Goal: Navigation & Orientation: Find specific page/section

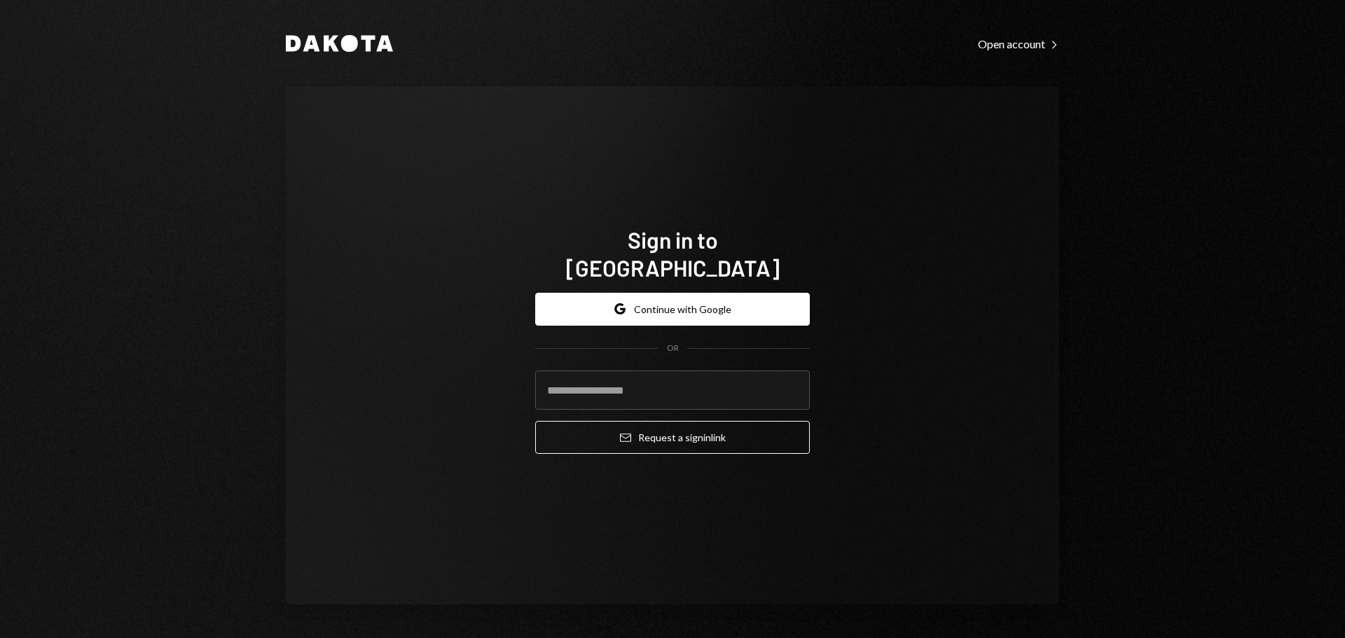
type input "**********"
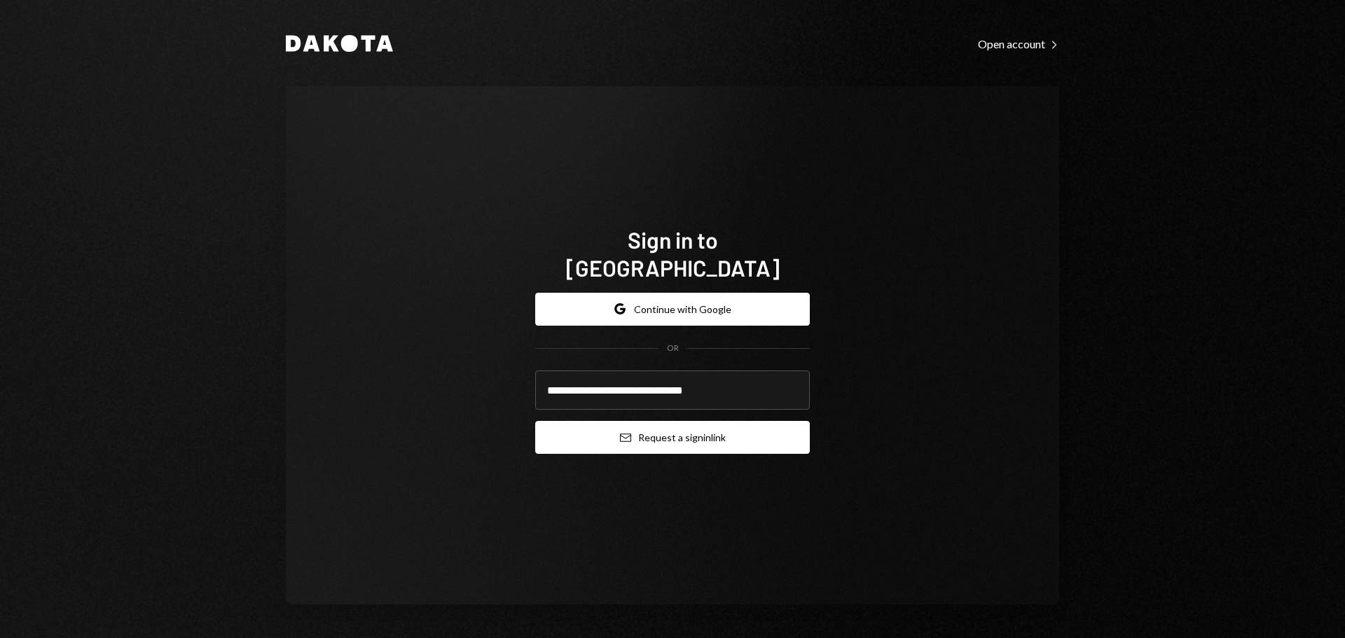
click at [649, 421] on button "Email Request a sign in link" at bounding box center [672, 437] width 275 height 33
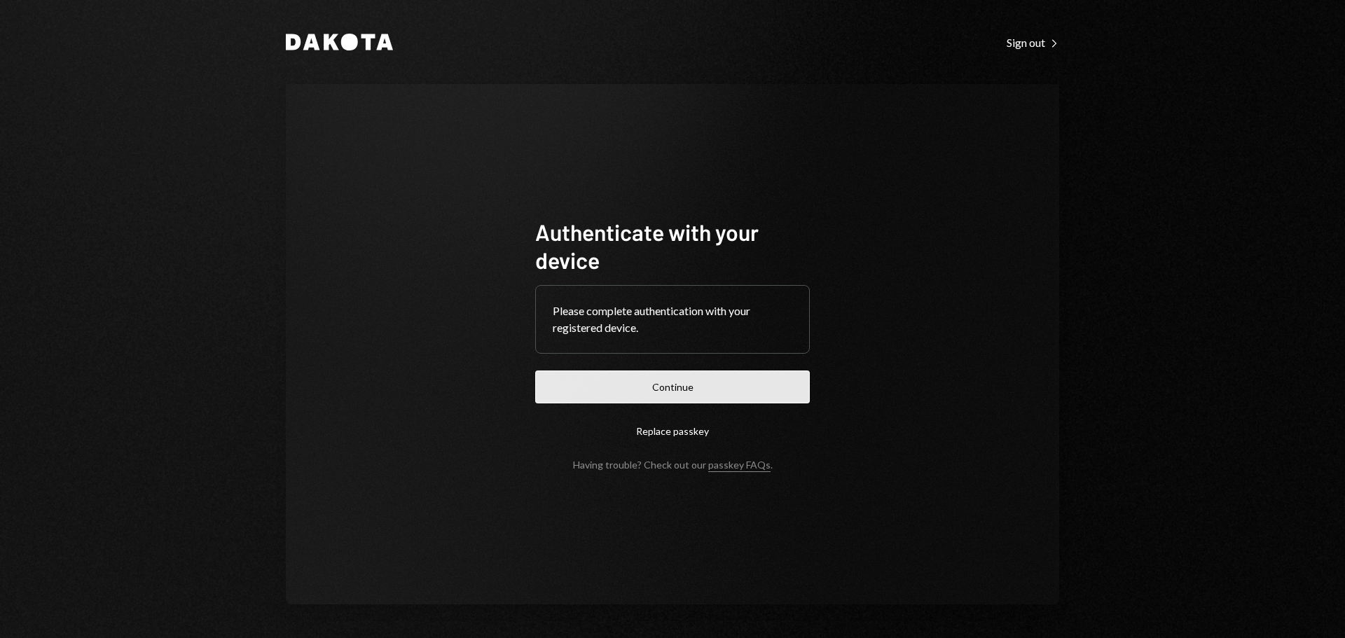
click at [665, 399] on button "Continue" at bounding box center [672, 387] width 275 height 33
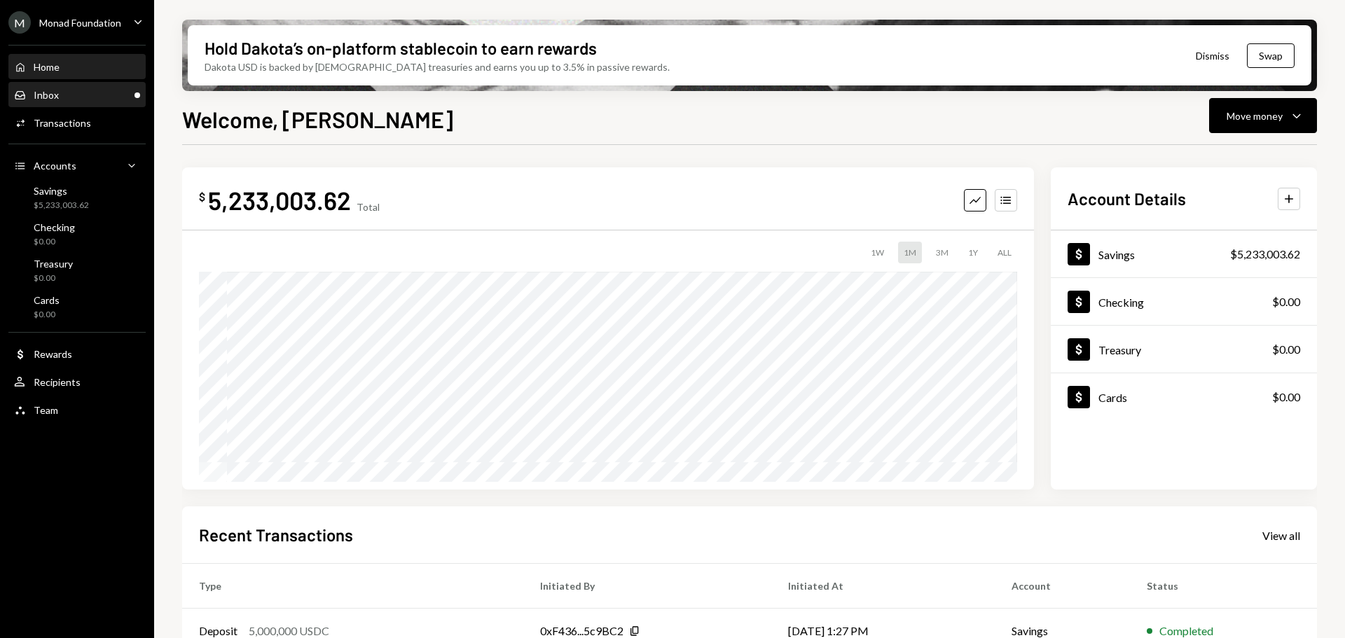
click at [81, 104] on div "Inbox Inbox" at bounding box center [77, 95] width 126 height 24
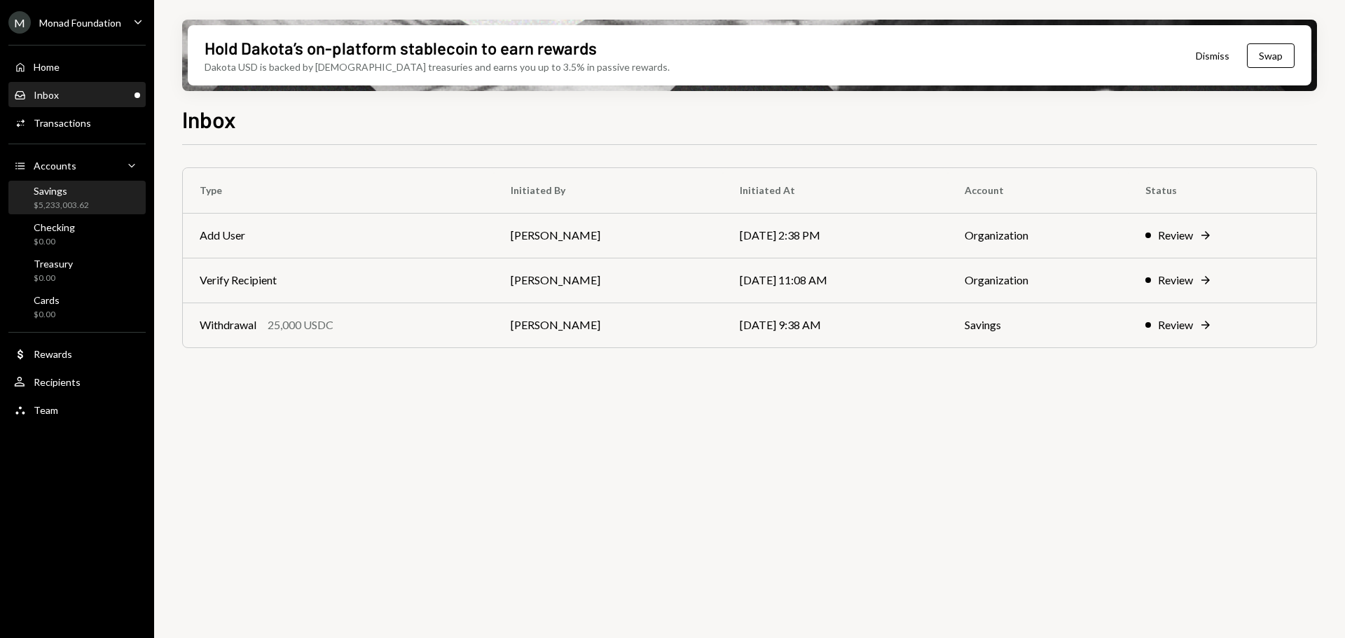
click at [77, 200] on div "$5,233,003.62" at bounding box center [61, 206] width 55 height 12
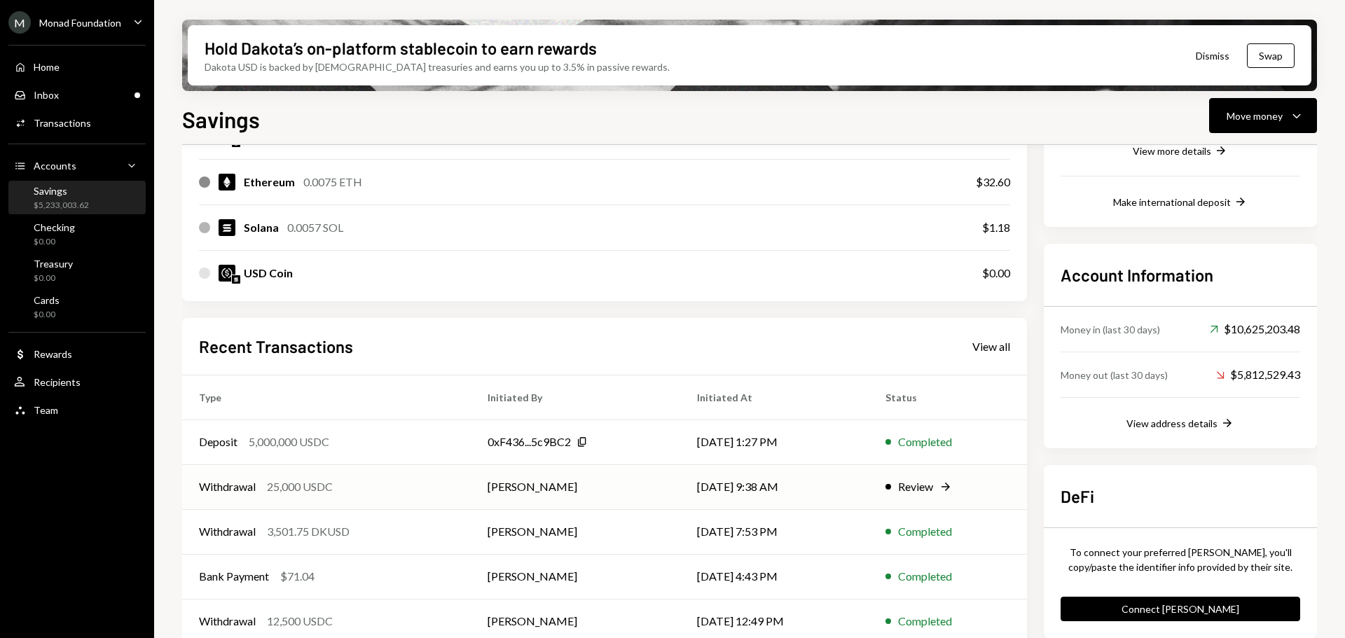
scroll to position [319, 0]
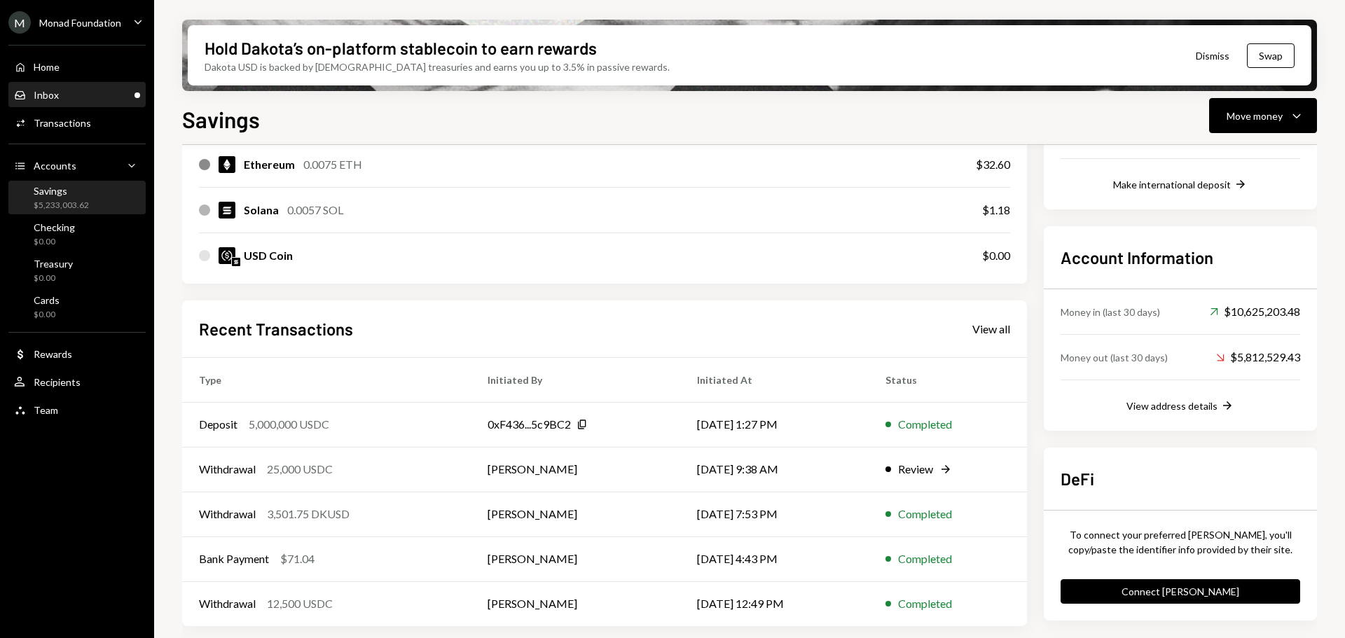
click at [57, 85] on div "Inbox Inbox" at bounding box center [77, 95] width 126 height 24
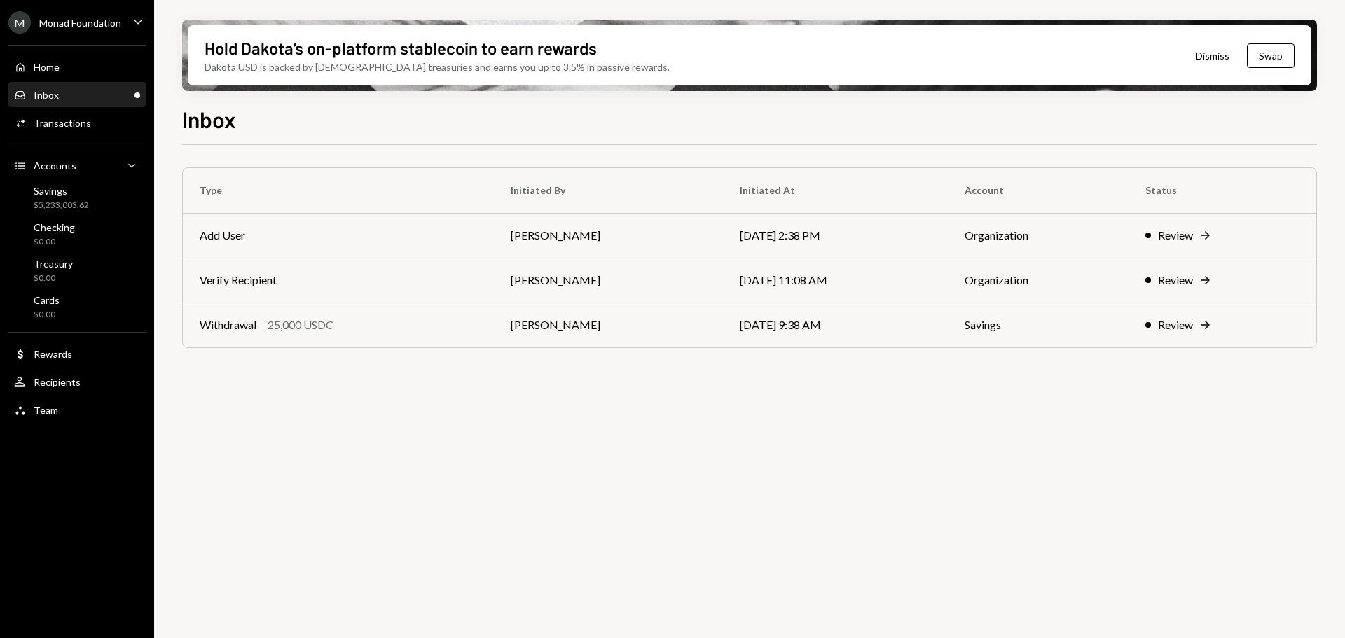
click at [69, 27] on div "Monad Foundation" at bounding box center [80, 23] width 82 height 12
